Goal: Task Accomplishment & Management: Complete application form

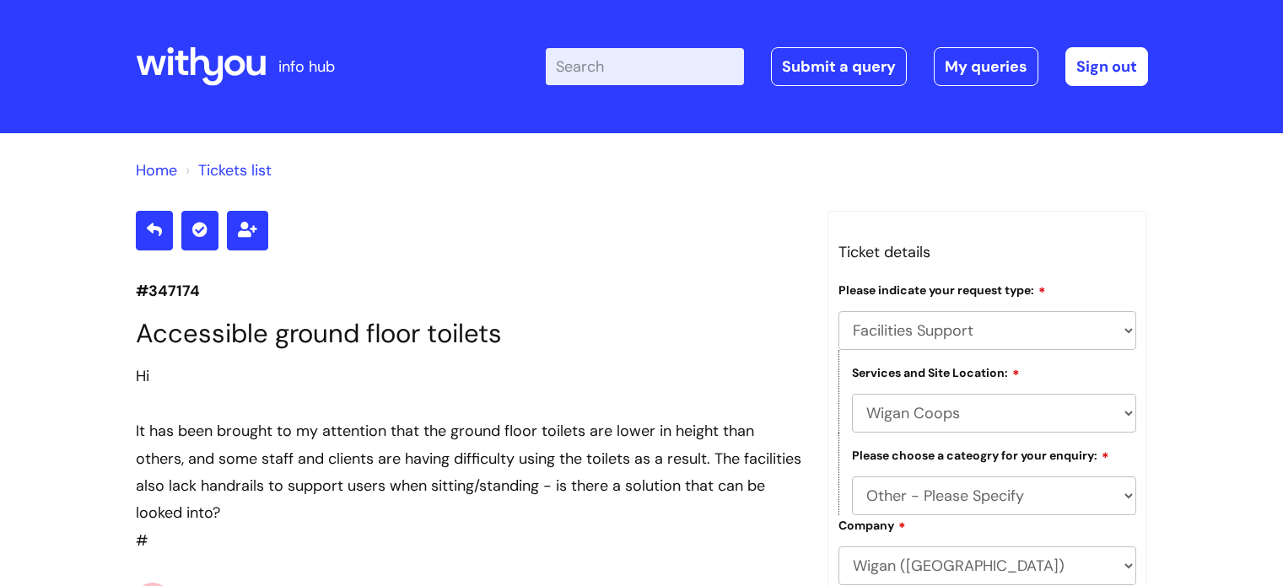
select select "Facilities Support"
select select "Wigan Coops"
select select "Other - Please Specify"
click at [850, 56] on link "Submit a query" at bounding box center [839, 66] width 136 height 39
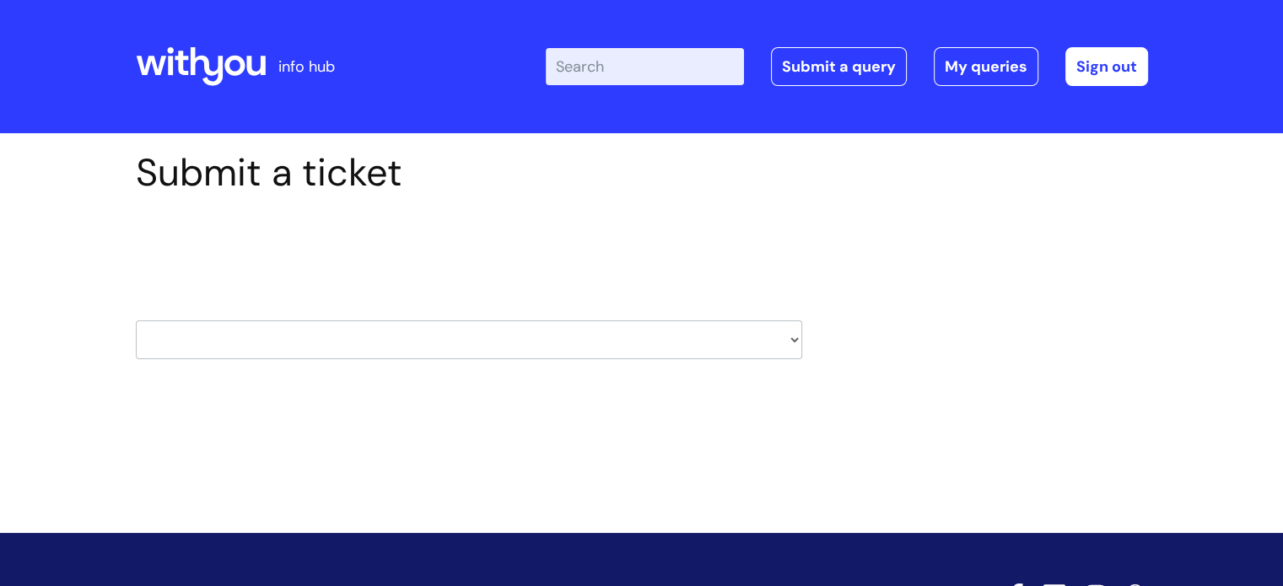
click at [417, 327] on select "HR / People IT and Support Clinical Drug Alerts Finance Accounts Data Support T…" at bounding box center [469, 340] width 667 height 39
select select "it_and_support"
click at [136, 321] on select "HR / People IT and Support Clinical Drug Alerts Finance Accounts Data Support T…" at bounding box center [469, 340] width 667 height 39
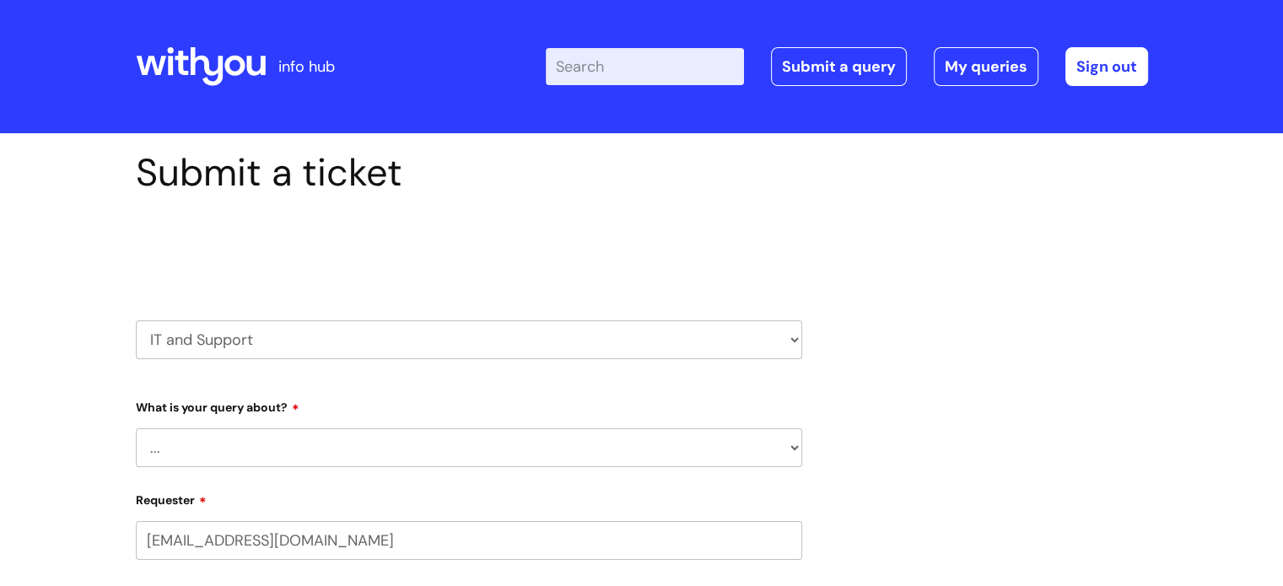
select select "80004286540"
click at [234, 452] on select "... Mobile Phone Reset & MFA Accounts, Starters and Leavers IT Hardware issue I…" at bounding box center [469, 448] width 667 height 39
click at [270, 346] on select "HR / People IT and Support Clinical Drug Alerts Finance Accounts Data Support T…" at bounding box center [469, 340] width 667 height 39
click at [229, 456] on select "... Mobile Phone Reset & MFA Accounts, Starters and Leavers IT Hardware issue I…" at bounding box center [469, 448] width 667 height 39
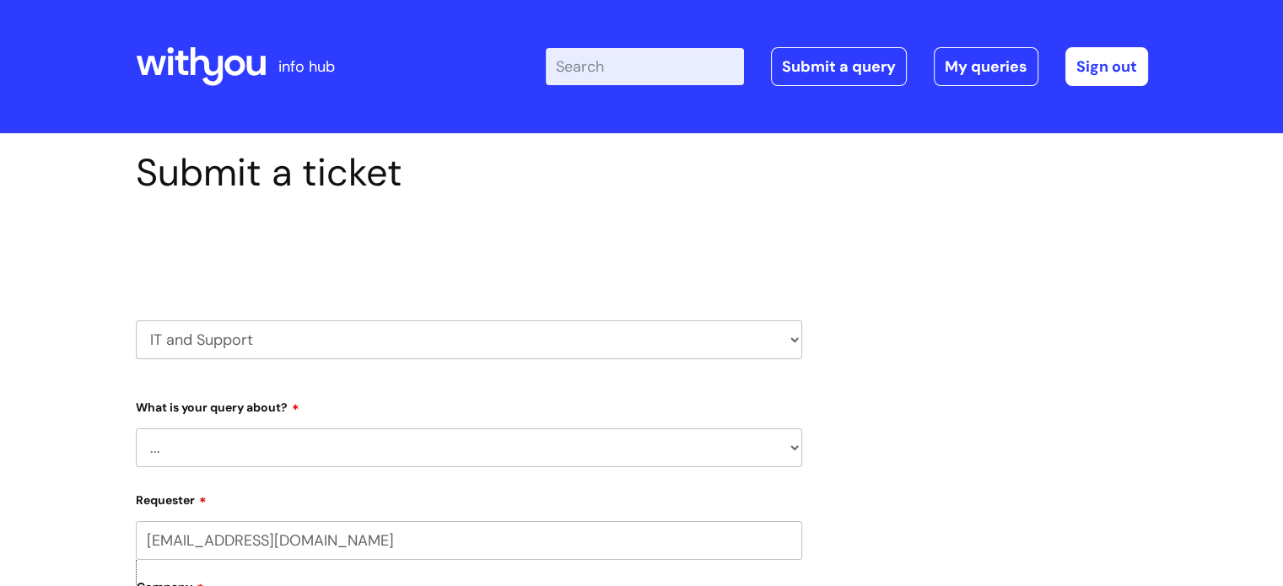
select select "Something Else"
click at [136, 429] on select "... Mobile Phone Reset & MFA Accounts, Starters and Leavers IT Hardware issue I…" at bounding box center [469, 448] width 667 height 39
click at [235, 529] on select "... My problem is not listed" at bounding box center [475, 534] width 653 height 39
select select "My problem is not listed"
click at [149, 515] on select "... My problem is not listed" at bounding box center [475, 534] width 653 height 39
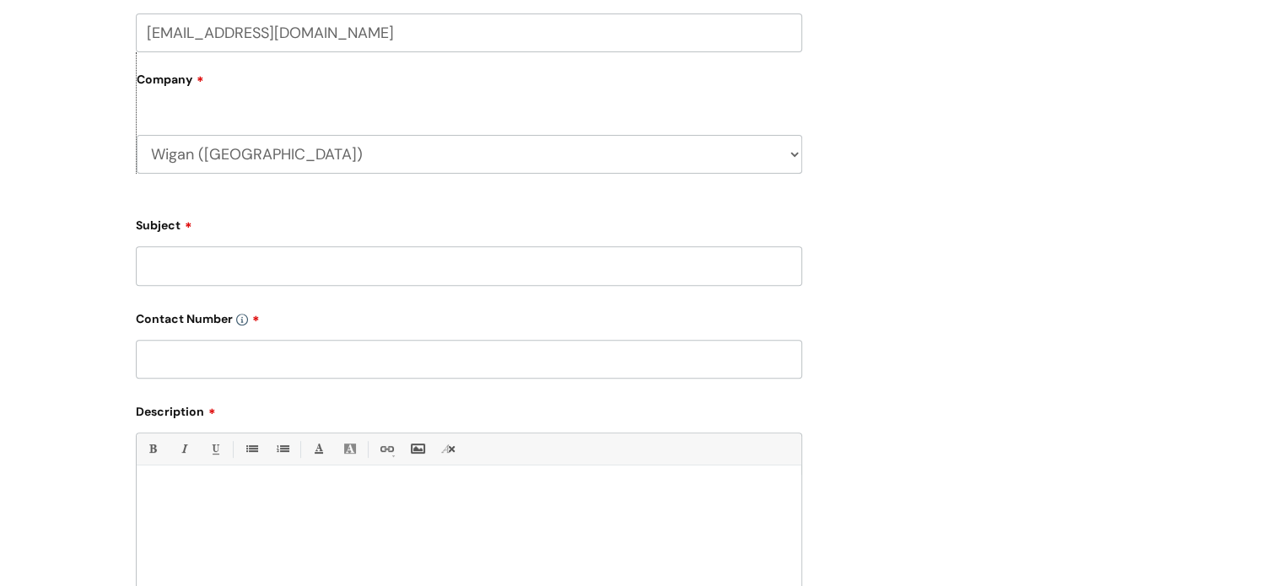
scroll to position [601, 0]
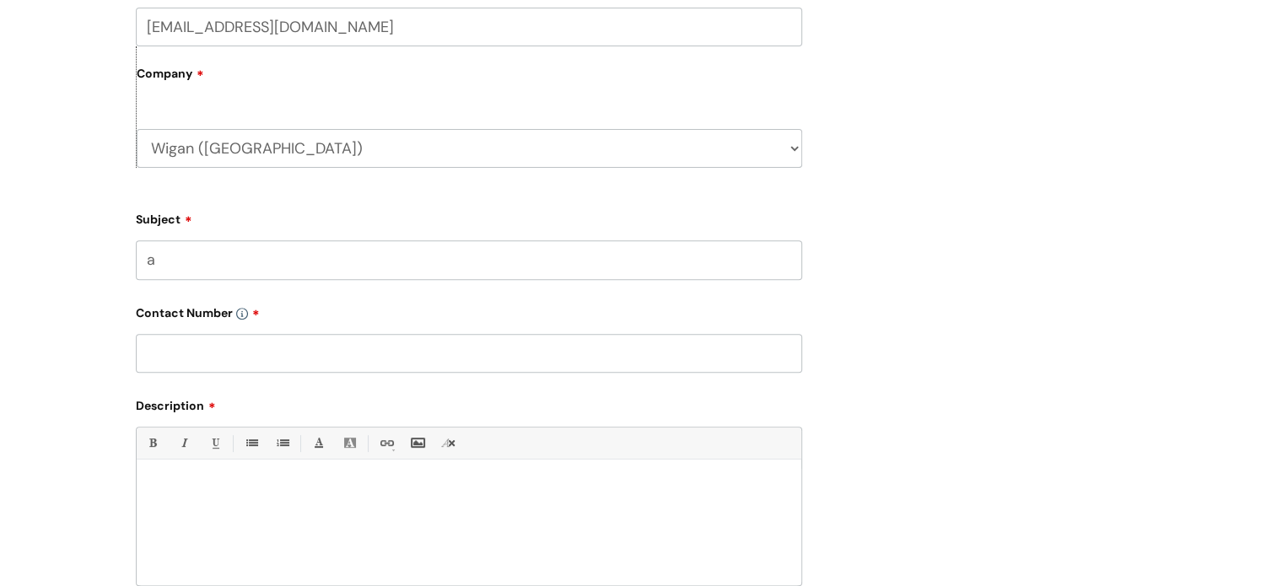
click at [426, 259] on input "a" at bounding box center [469, 259] width 667 height 39
type input "addition to team leader group email"
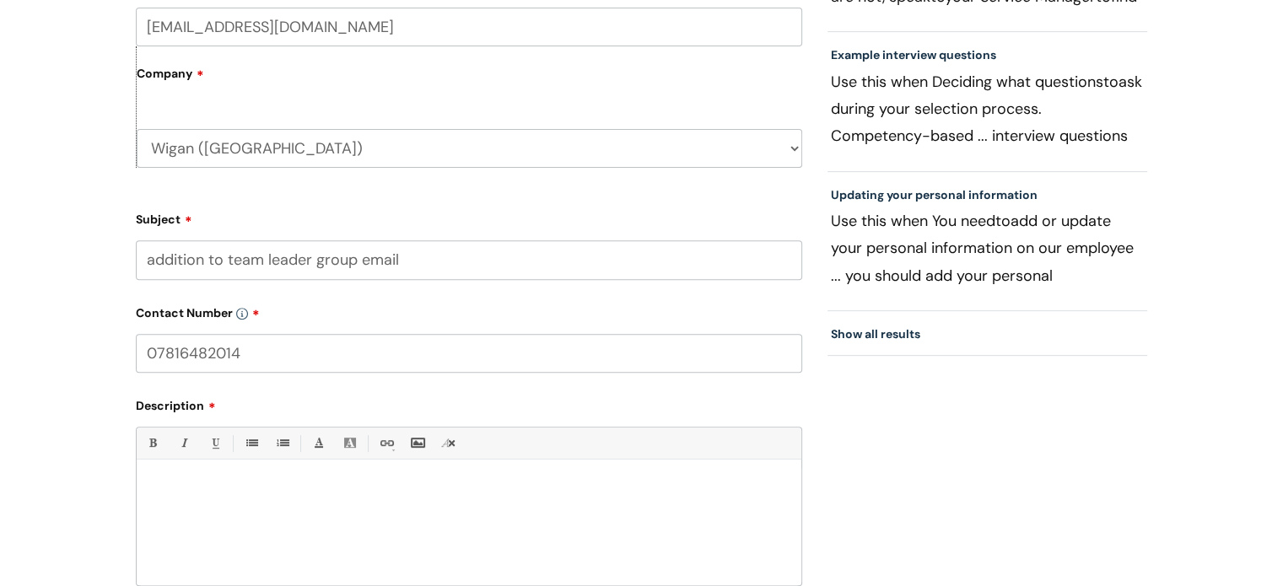
type input "07816482014"
click at [254, 483] on p at bounding box center [469, 489] width 640 height 15
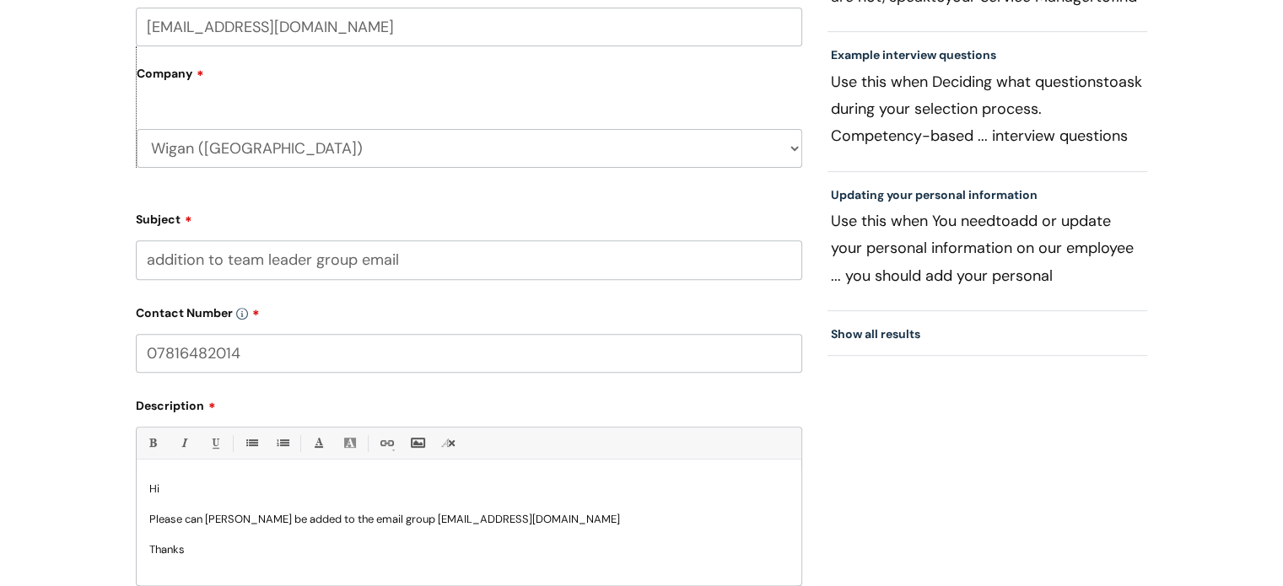
scroll to position [1, 0]
click at [1282, 306] on div "Submit a ticket Select issue type HR / People IT and Support Clinical Drug Aler…" at bounding box center [641, 175] width 1283 height 1284
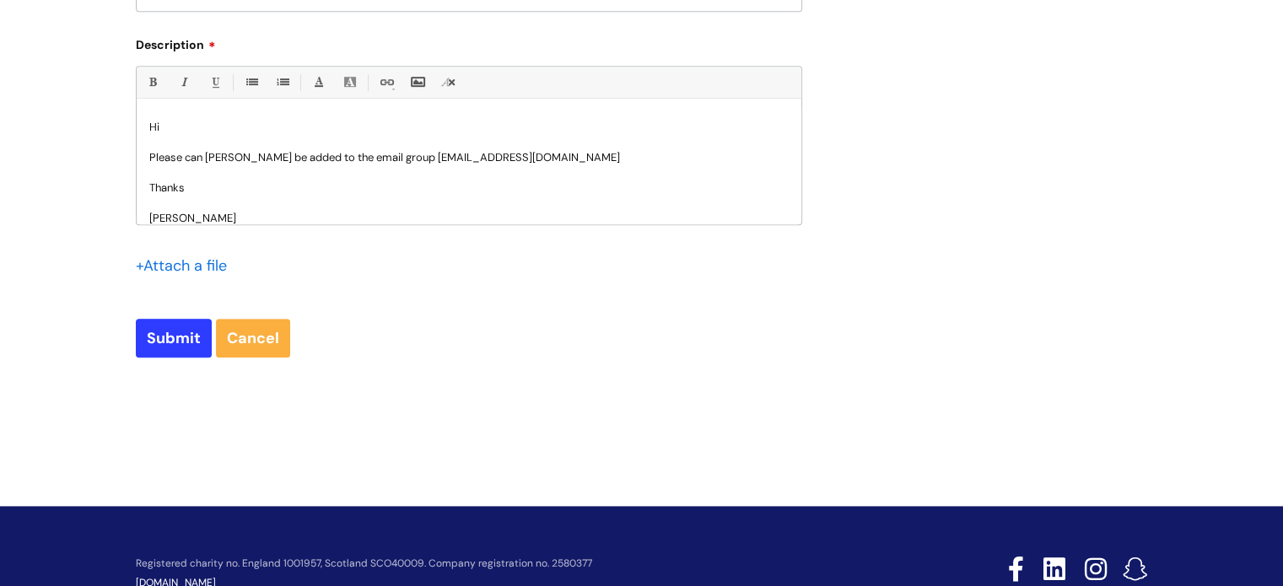
scroll to position [1017, 0]
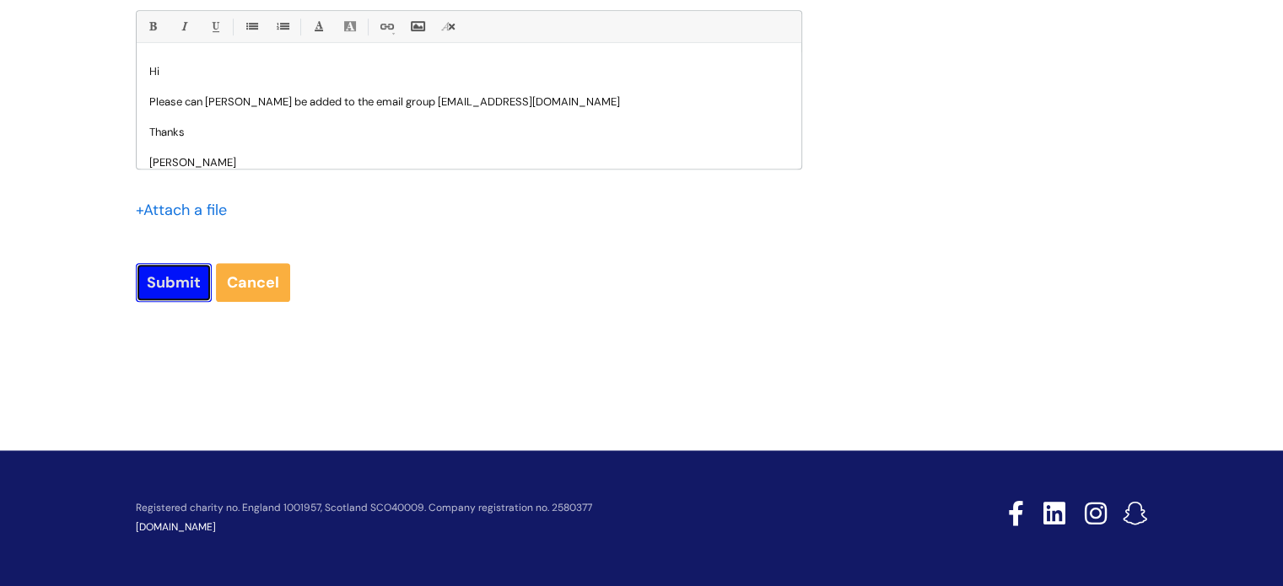
click at [175, 280] on input "Submit" at bounding box center [174, 282] width 76 height 39
type input "Please Wait..."
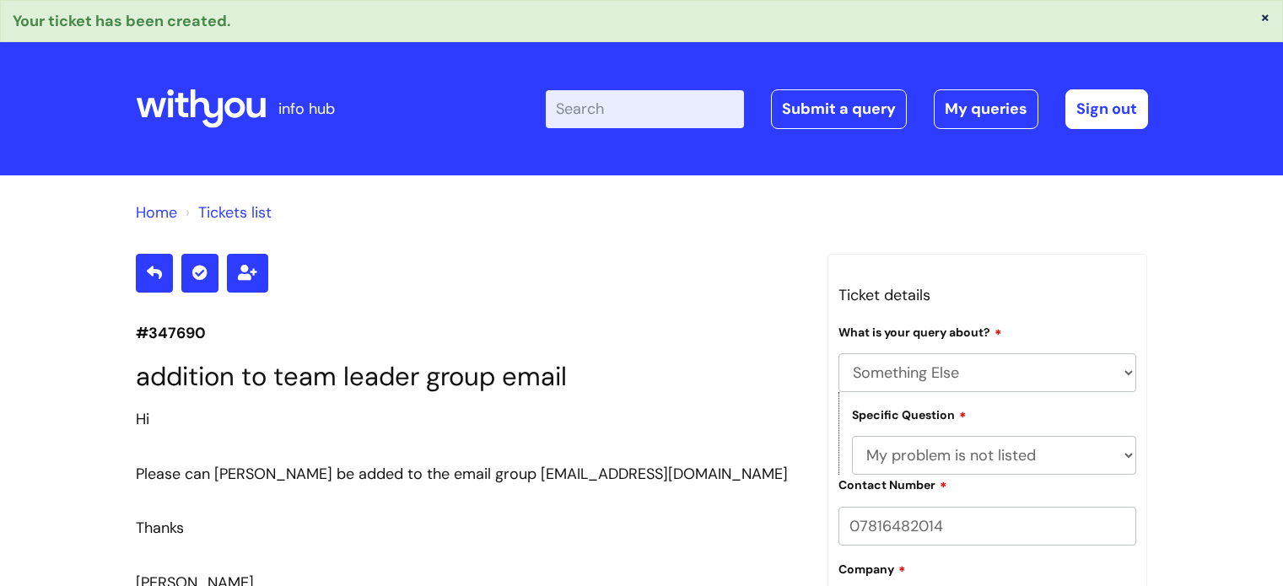
select select "Something Else"
select select "My problem is not listed"
